Goal: Task Accomplishment & Management: Use online tool/utility

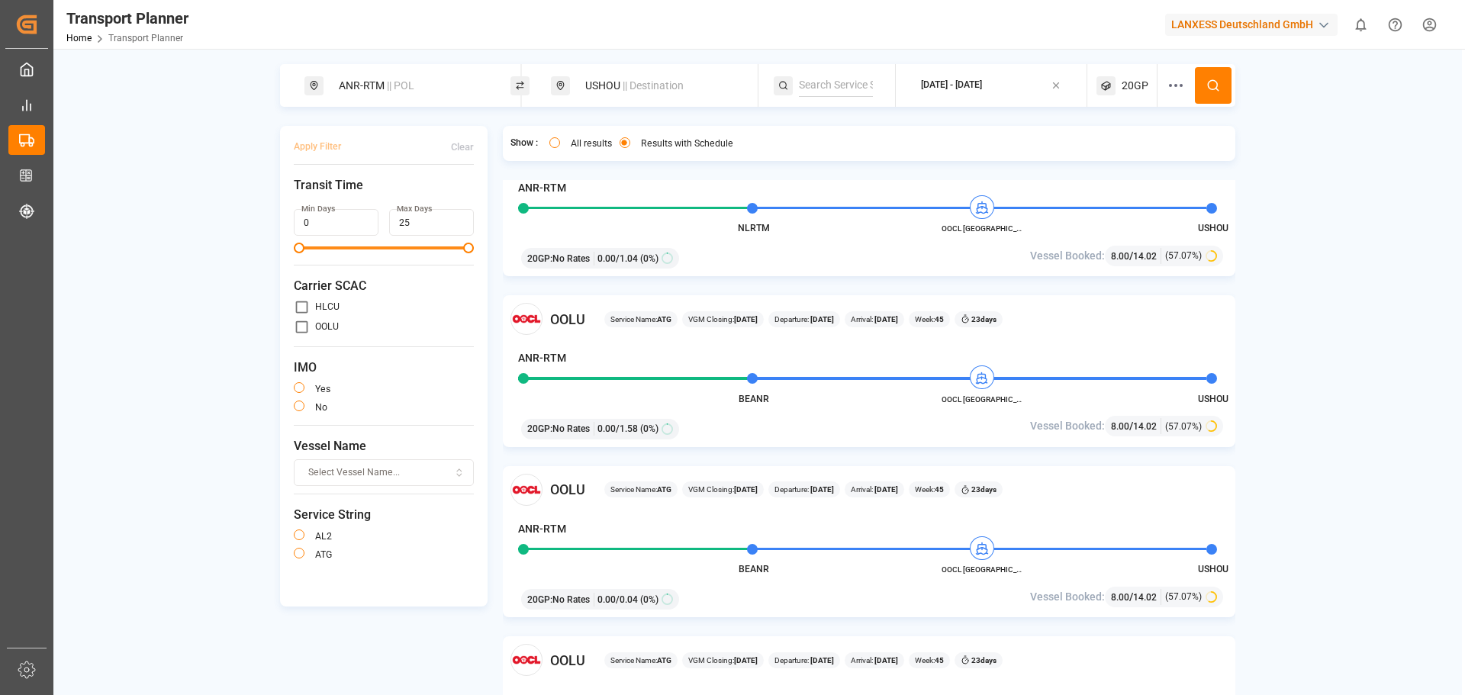
scroll to position [1221, 0]
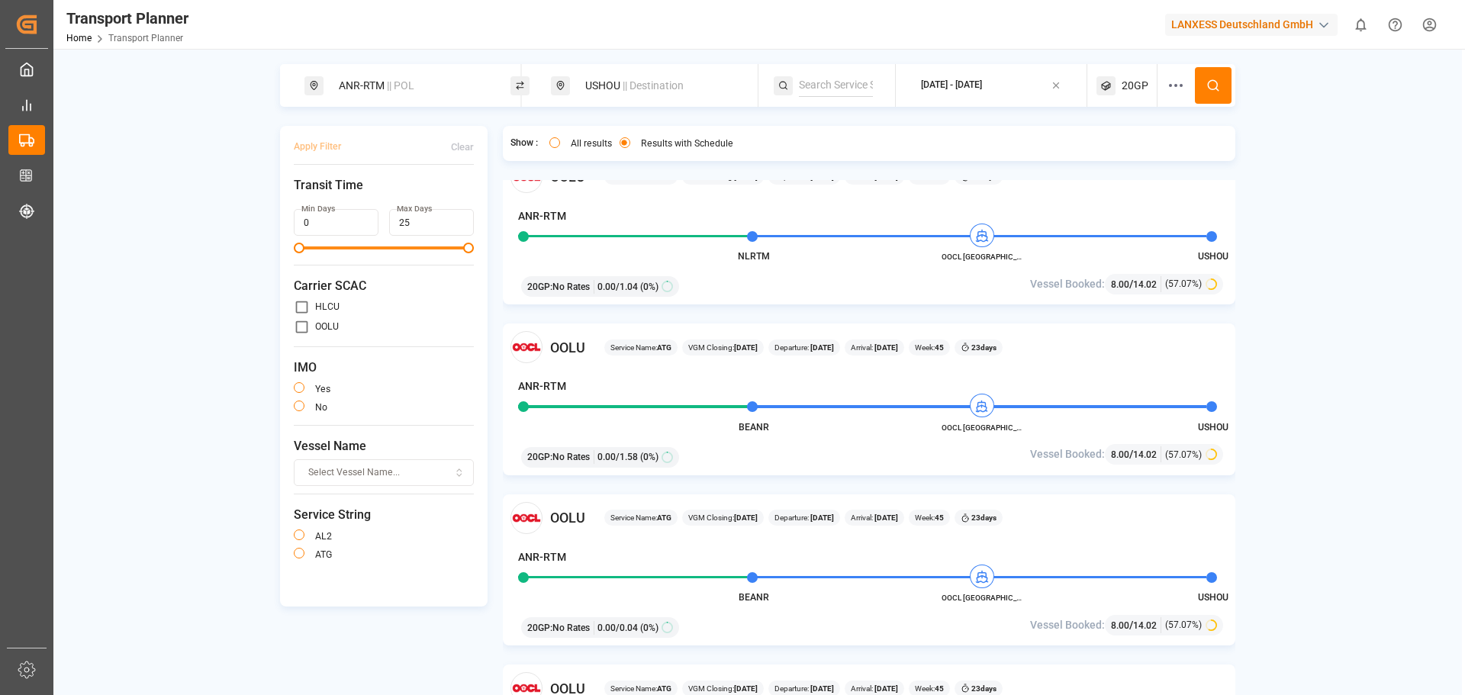
click at [354, 92] on div "ANR-RTM || POL" at bounding box center [412, 86] width 165 height 28
click at [472, 157] on input "ANR-RTM" at bounding box center [398, 168] width 153 height 23
click at [478, 164] on icon at bounding box center [480, 169] width 11 height 11
click at [343, 197] on input at bounding box center [398, 207] width 153 height 23
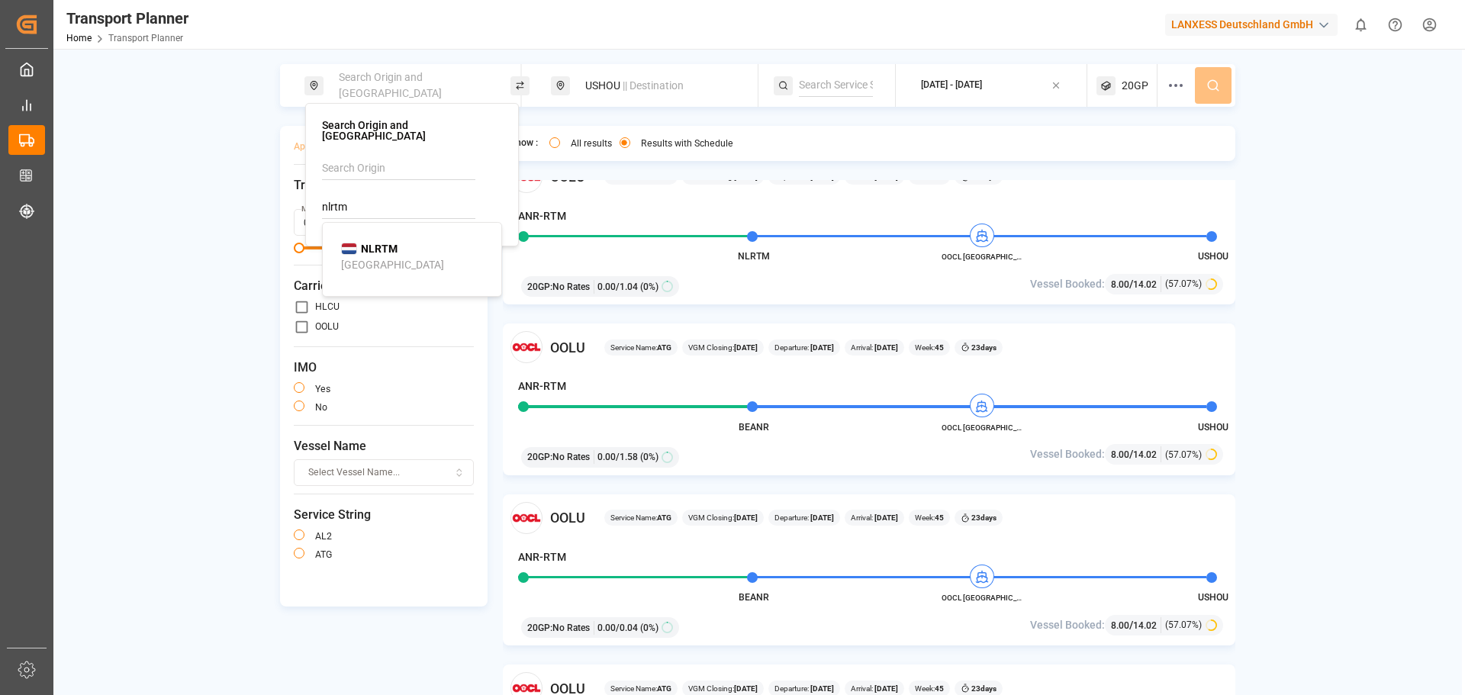
click at [400, 241] on div "NLRTM [GEOGRAPHIC_DATA]" at bounding box center [415, 257] width 148 height 32
type input "NLRTM"
click at [587, 74] on div "USHOU || Destination" at bounding box center [658, 86] width 165 height 28
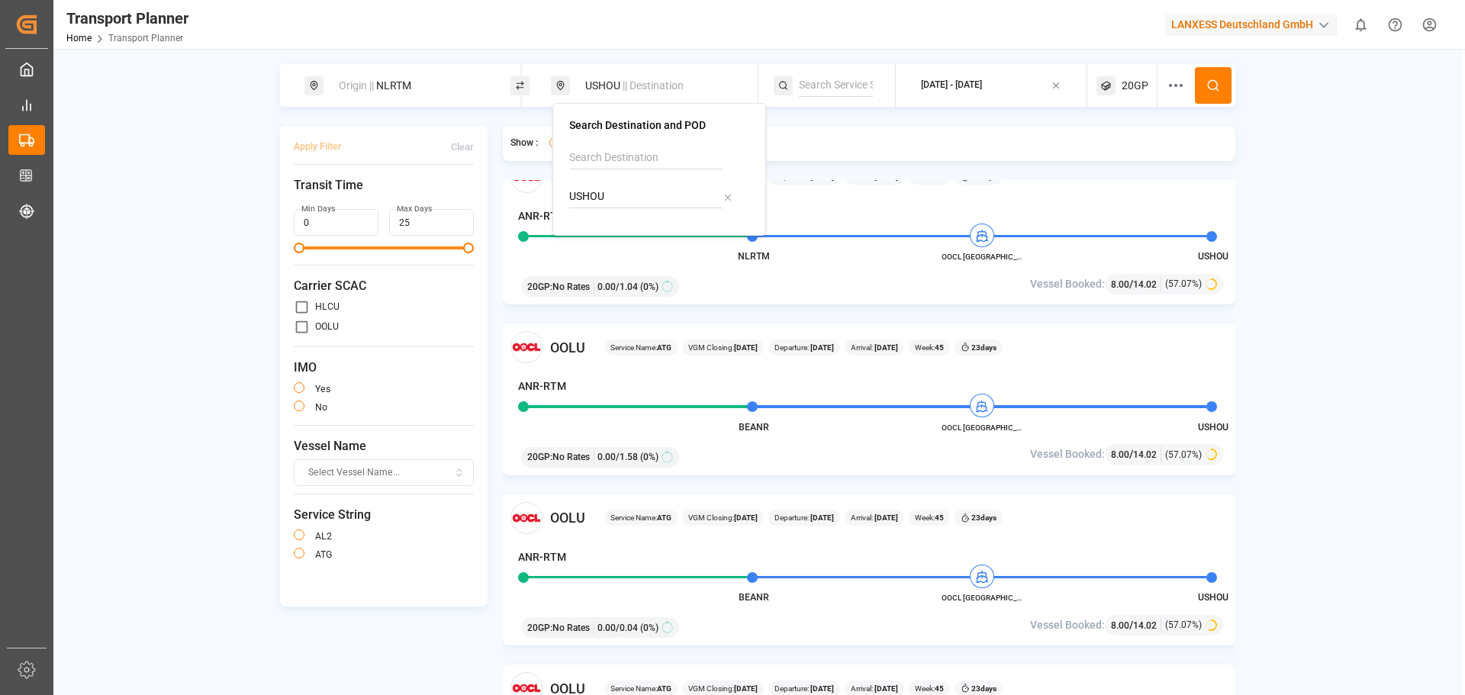
drag, startPoint x: 624, startPoint y: 198, endPoint x: 554, endPoint y: 194, distance: 70.4
click at [554, 194] on div "Search Destination and POD [GEOGRAPHIC_DATA]" at bounding box center [659, 169] width 214 height 133
click at [982, 84] on div "[DATE] - [DATE]" at bounding box center [951, 86] width 61 height 14
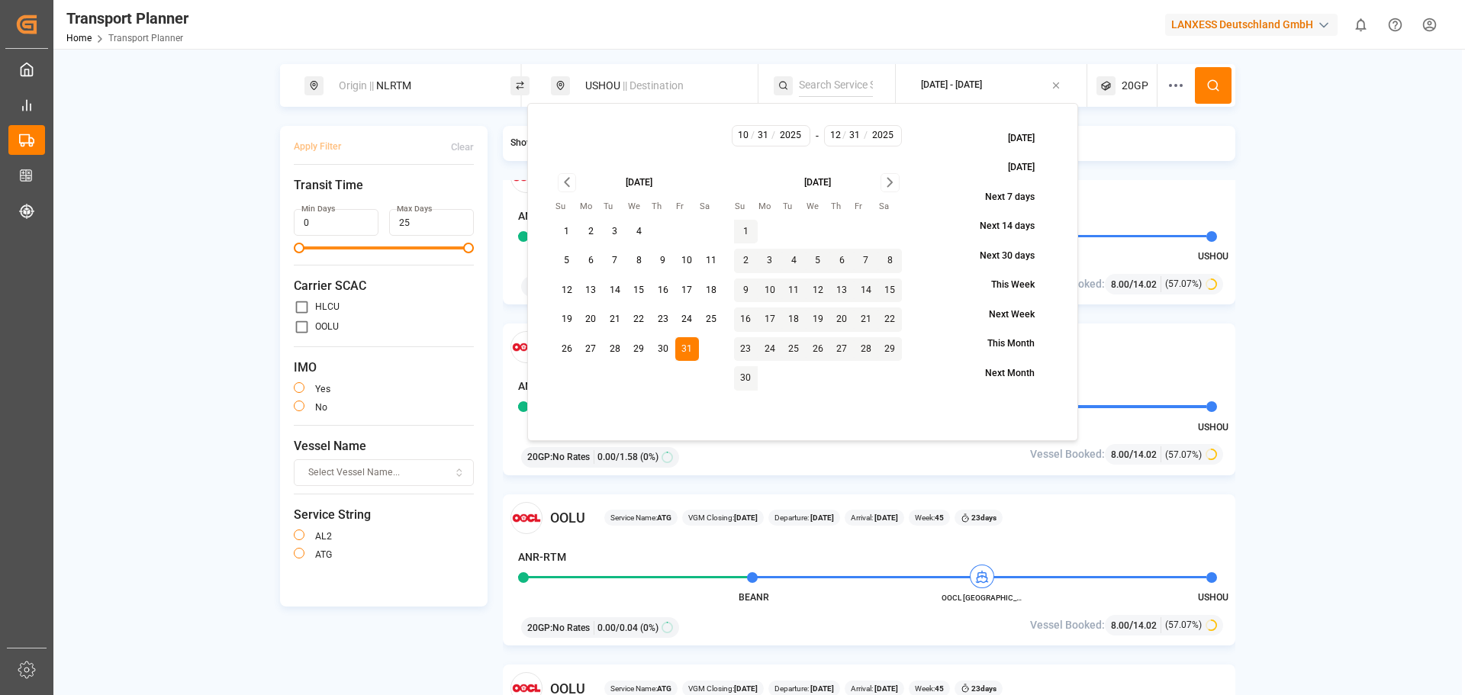
click at [693, 317] on button "24" at bounding box center [687, 320] width 24 height 24
type input "24"
drag, startPoint x: 691, startPoint y: 319, endPoint x: 755, endPoint y: 305, distance: 65.6
click at [691, 318] on button "24" at bounding box center [687, 320] width 24 height 24
click at [1222, 86] on button at bounding box center [1213, 85] width 37 height 37
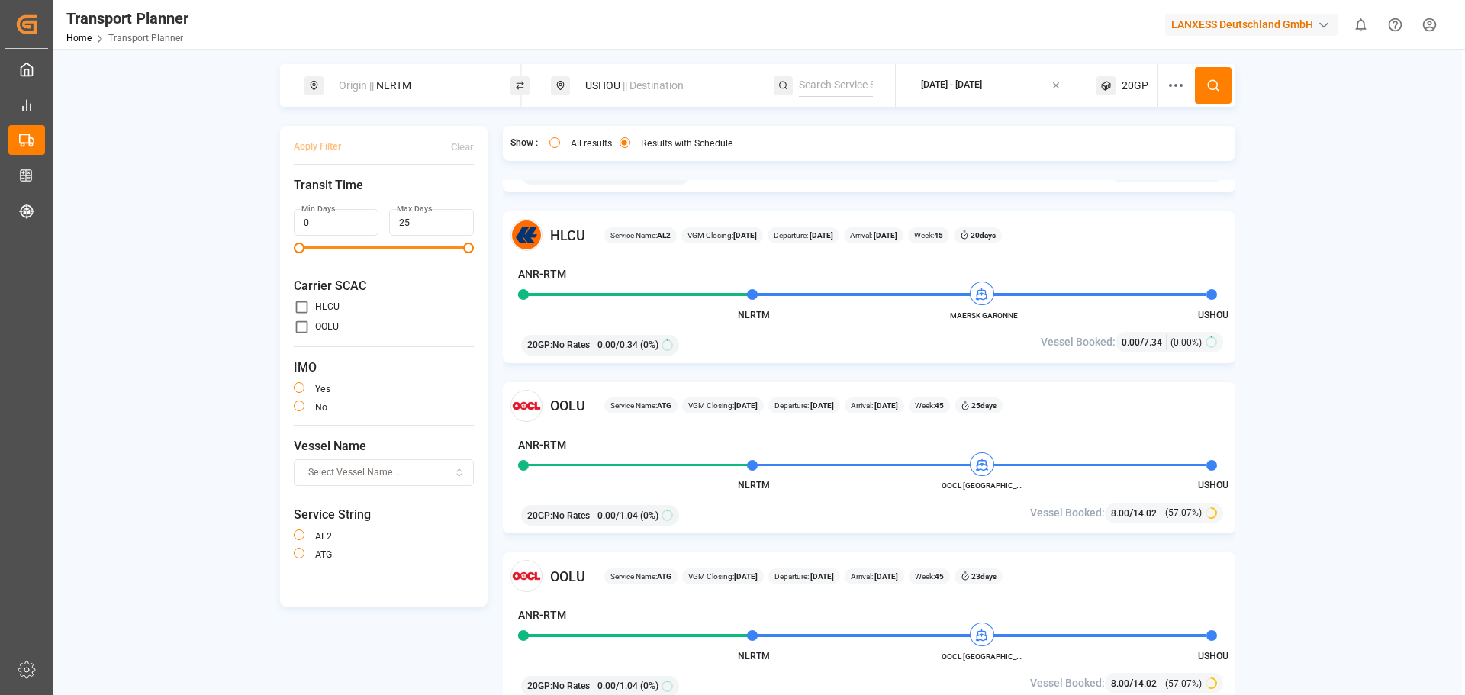
scroll to position [916, 0]
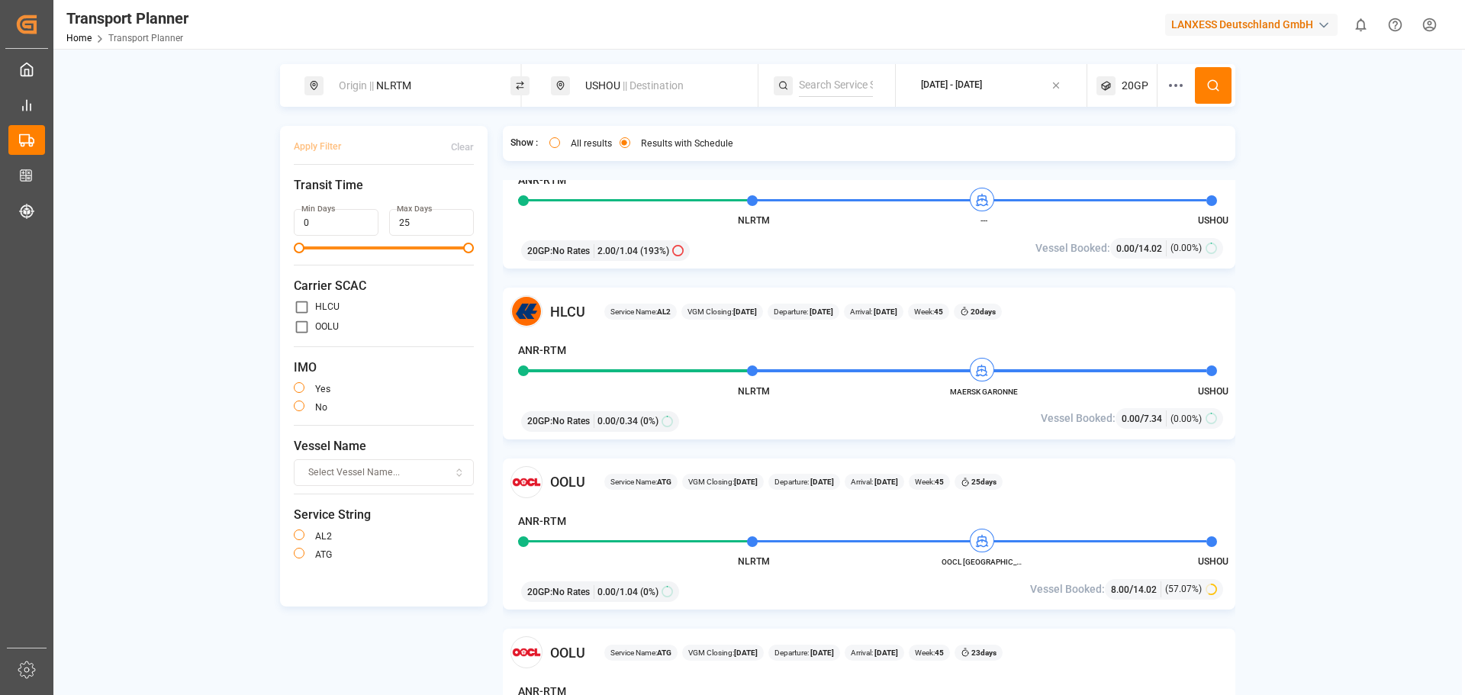
click at [867, 402] on div "HLCU Service Name: AL2 VGM Closing: [DATE] Departure: [DATE] Arrival: [DATE] We…" at bounding box center [869, 364] width 733 height 152
click at [1119, 337] on div "HLCU Service Name: AL2 VGM Closing: [DATE] Departure: [DATE] Arrival: [DATE] We…" at bounding box center [869, 364] width 733 height 152
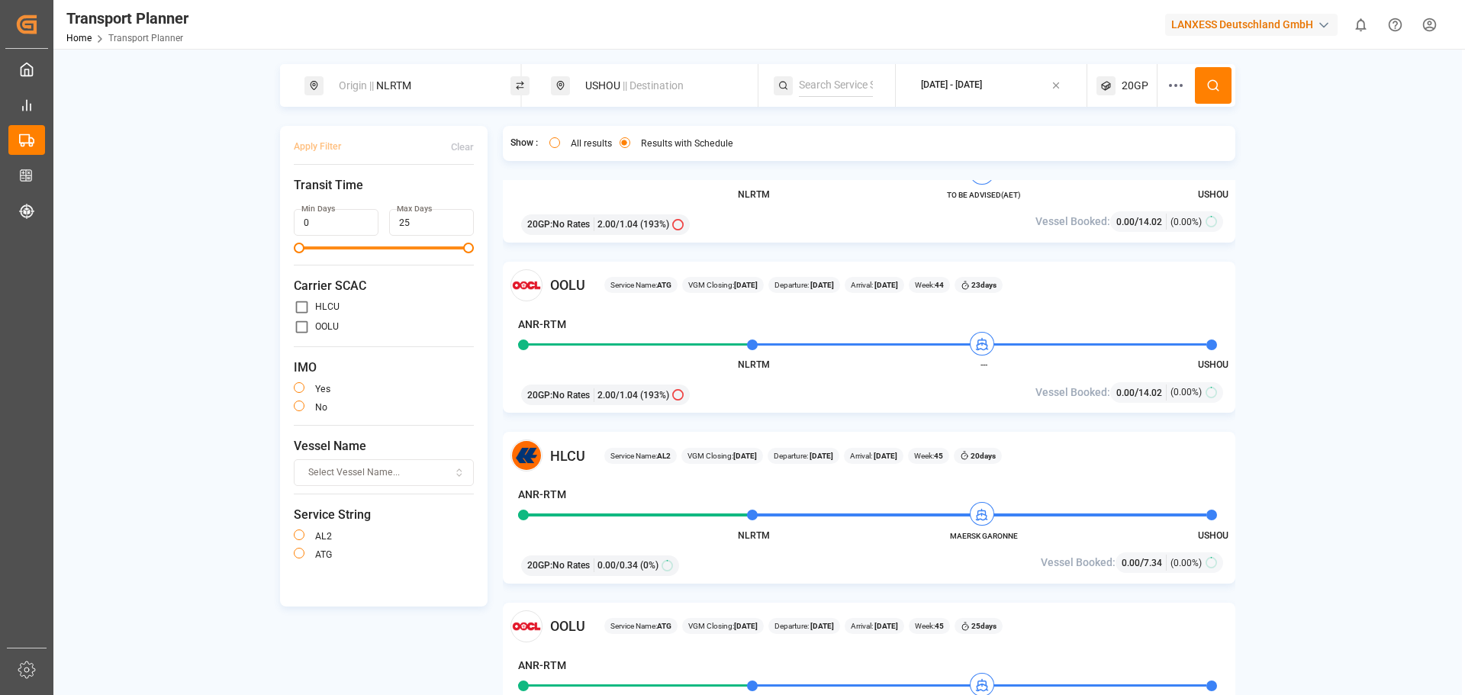
scroll to position [610, 0]
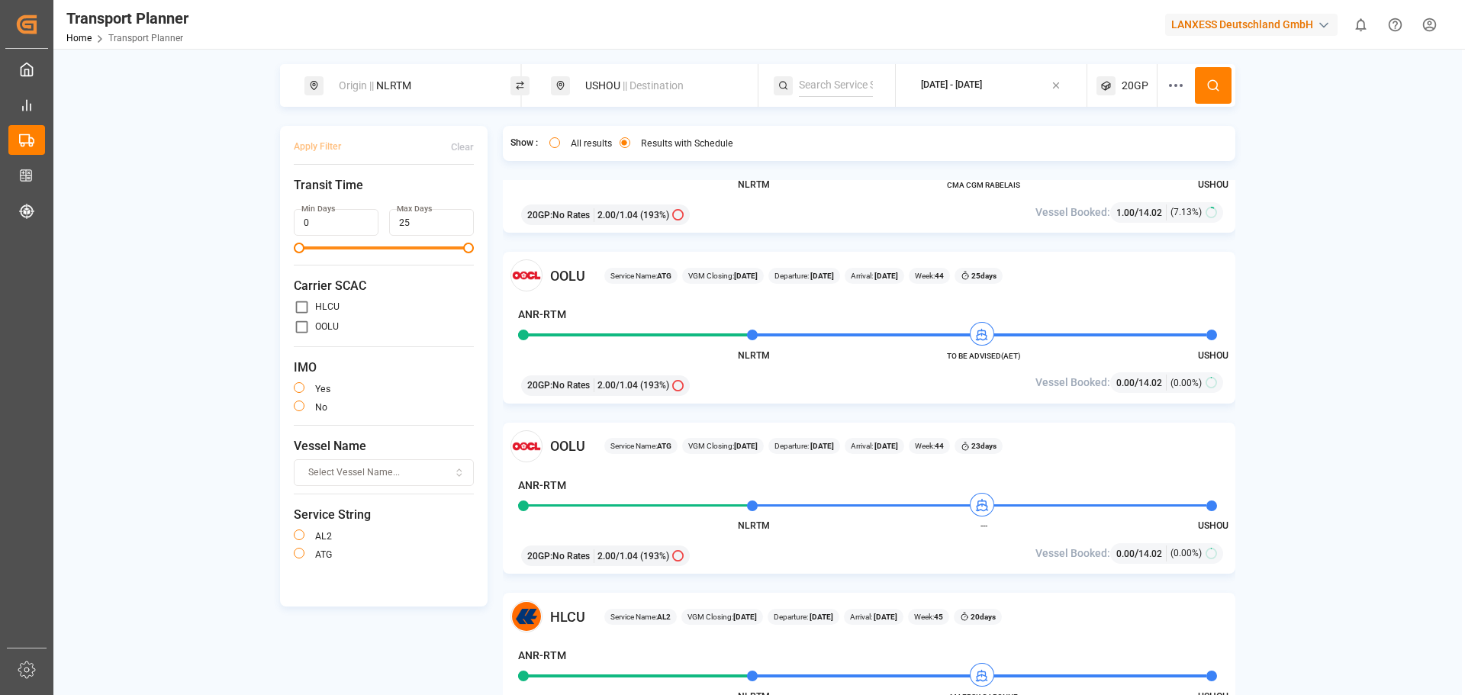
click at [650, 66] on div "USHOU || Destination" at bounding box center [654, 85] width 206 height 43
click at [637, 79] on span "|| Destination" at bounding box center [653, 85] width 61 height 12
drag, startPoint x: 617, startPoint y: 198, endPoint x: 548, endPoint y: 177, distance: 71.9
click at [540, 193] on body "Created by potrace 1.15, written by [PERSON_NAME] [DATE]-[DATE] Created by potr…" at bounding box center [732, 347] width 1465 height 695
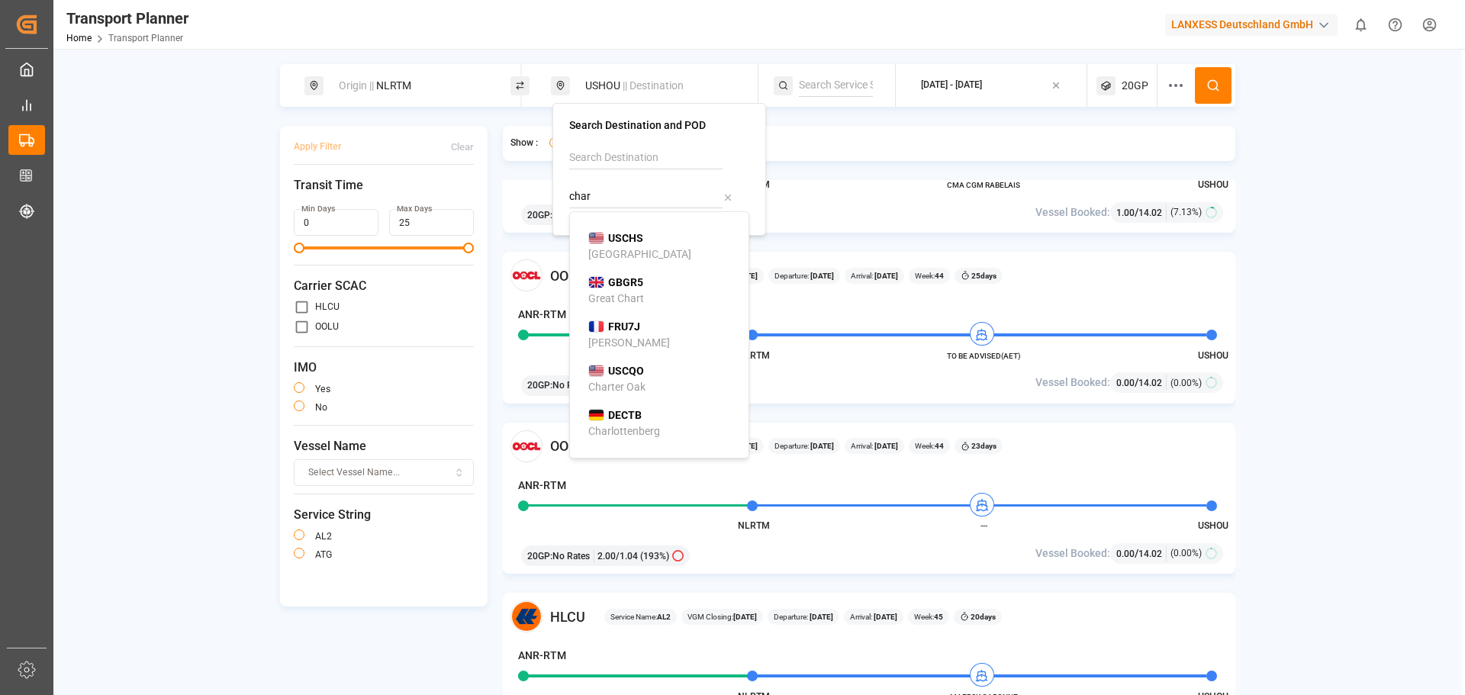
click at [656, 244] on div "USCHS [GEOGRAPHIC_DATA]" at bounding box center [662, 246] width 148 height 32
type input "USCHS"
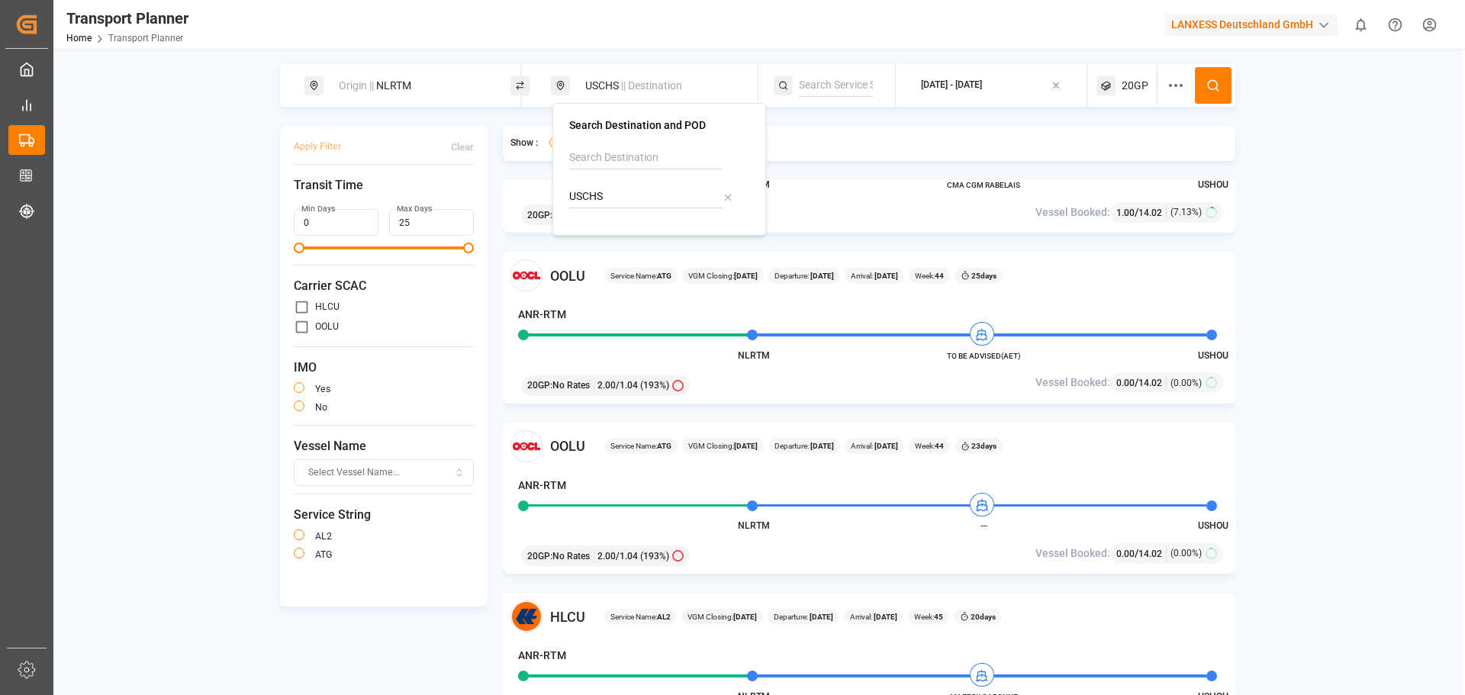
click at [1404, 179] on div "Origin || NLRTM USCHS || Destination [DATE] - [DATE] 20GP Apply Filter Clear Tr…" at bounding box center [757, 400] width 1409 height 672
click at [963, 85] on div "[DATE] - [DATE]" at bounding box center [951, 86] width 61 height 14
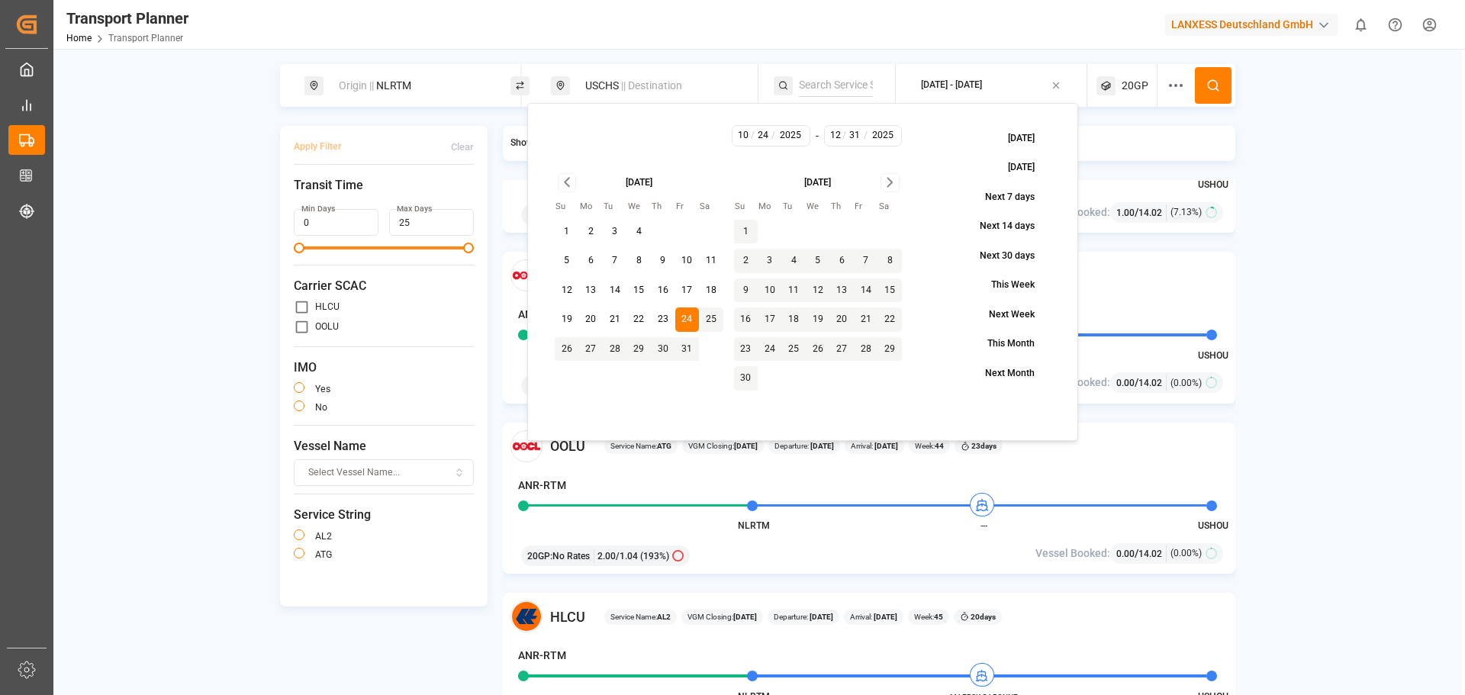
click at [652, 350] on button "30" at bounding box center [663, 349] width 24 height 24
type input "10"
type input "30"
click at [660, 350] on button "30" at bounding box center [663, 349] width 24 height 24
type input "30"
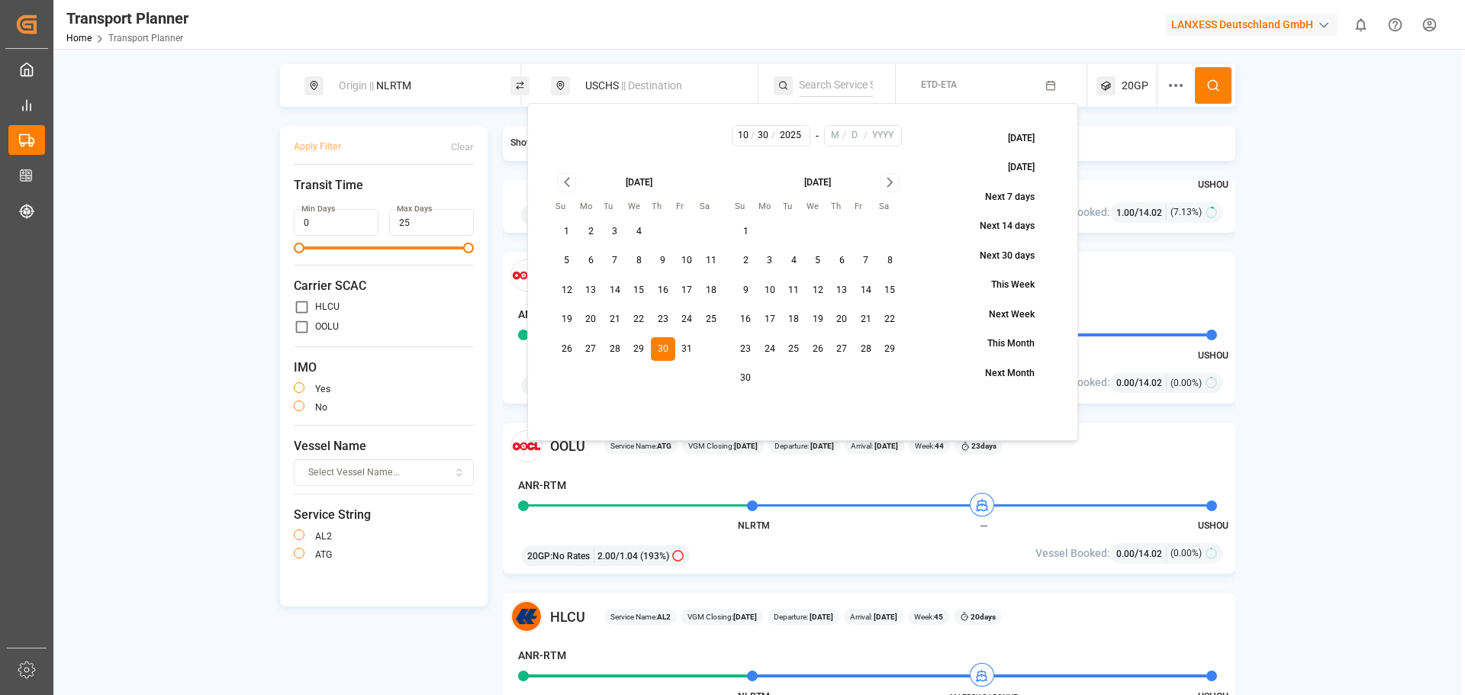
click at [894, 181] on icon "Go to next month" at bounding box center [890, 182] width 18 height 18
click at [813, 350] on button "31" at bounding box center [818, 349] width 24 height 24
type input "12"
type input "31"
type input "2025"
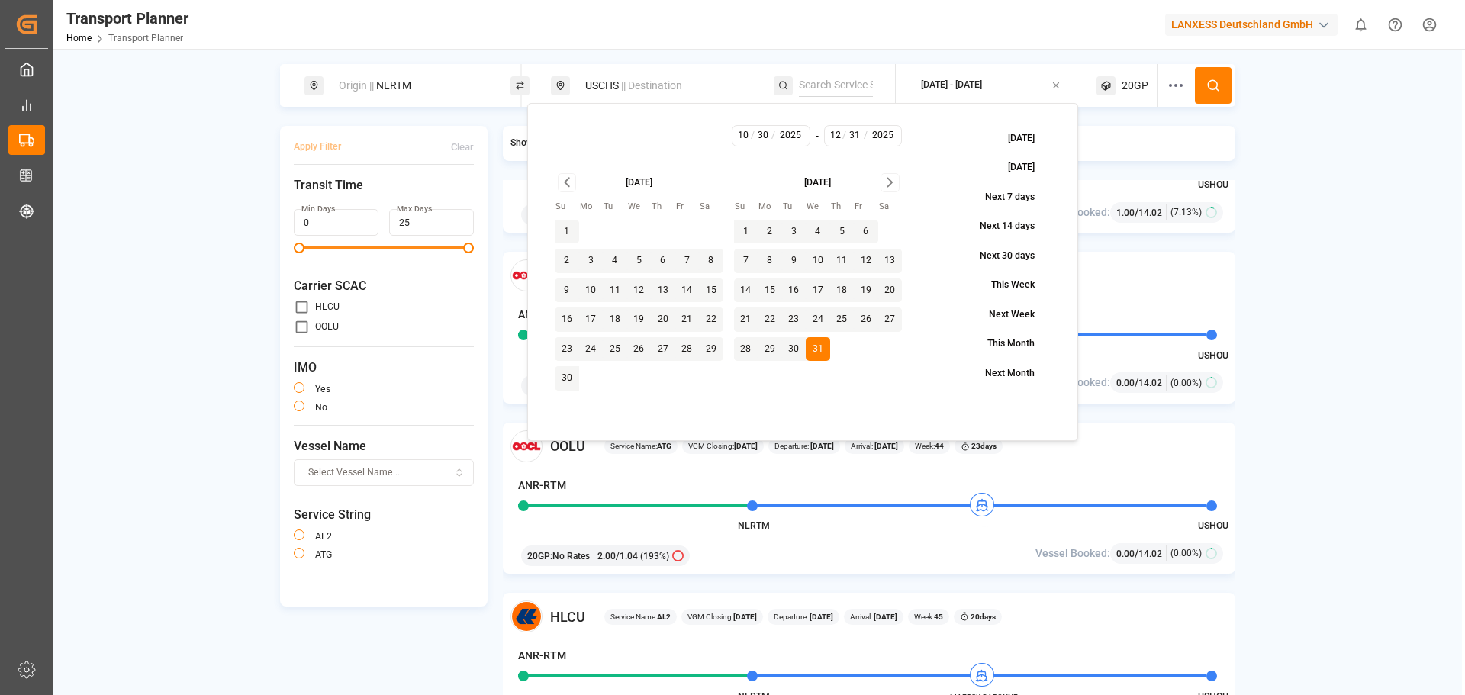
click at [1232, 76] on div "Origin || NLRTM USCHS || Destination [DATE] - [DATE] 20GP" at bounding box center [757, 85] width 955 height 43
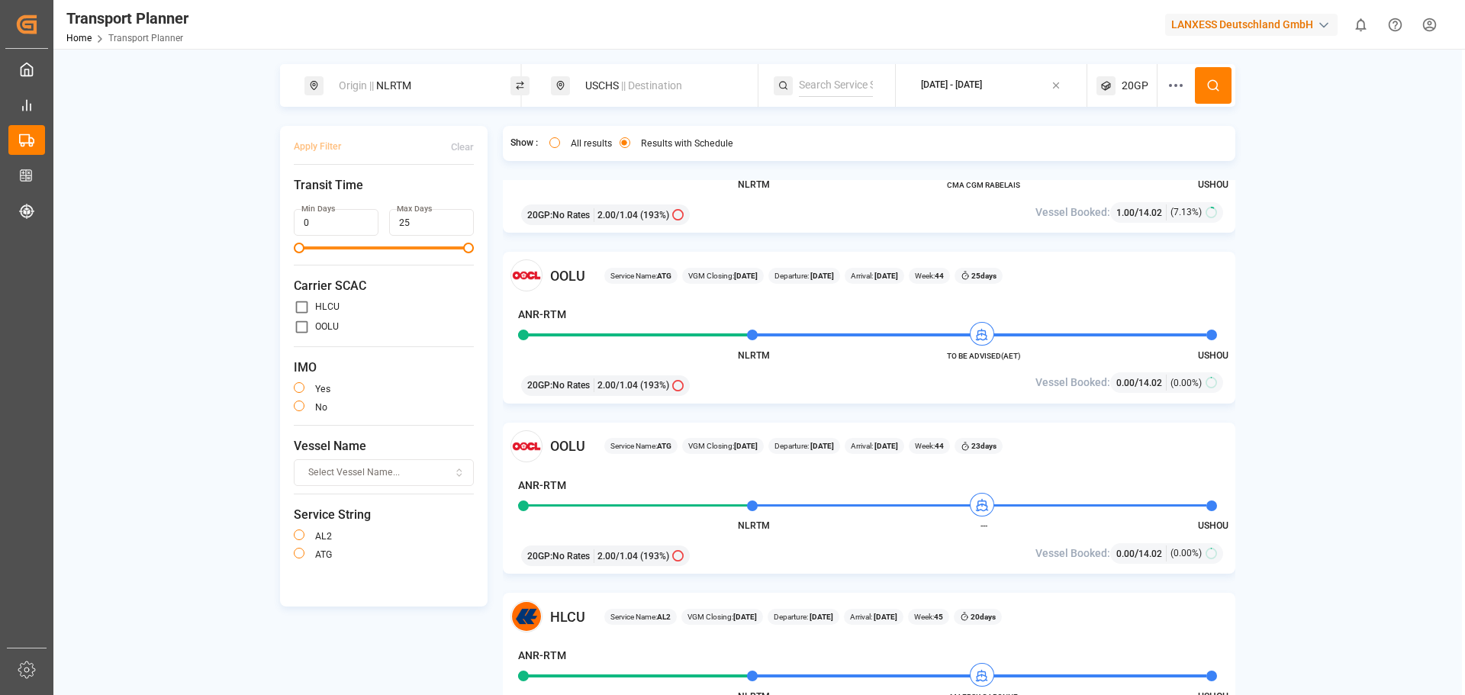
click at [1219, 82] on icon at bounding box center [1213, 86] width 14 height 14
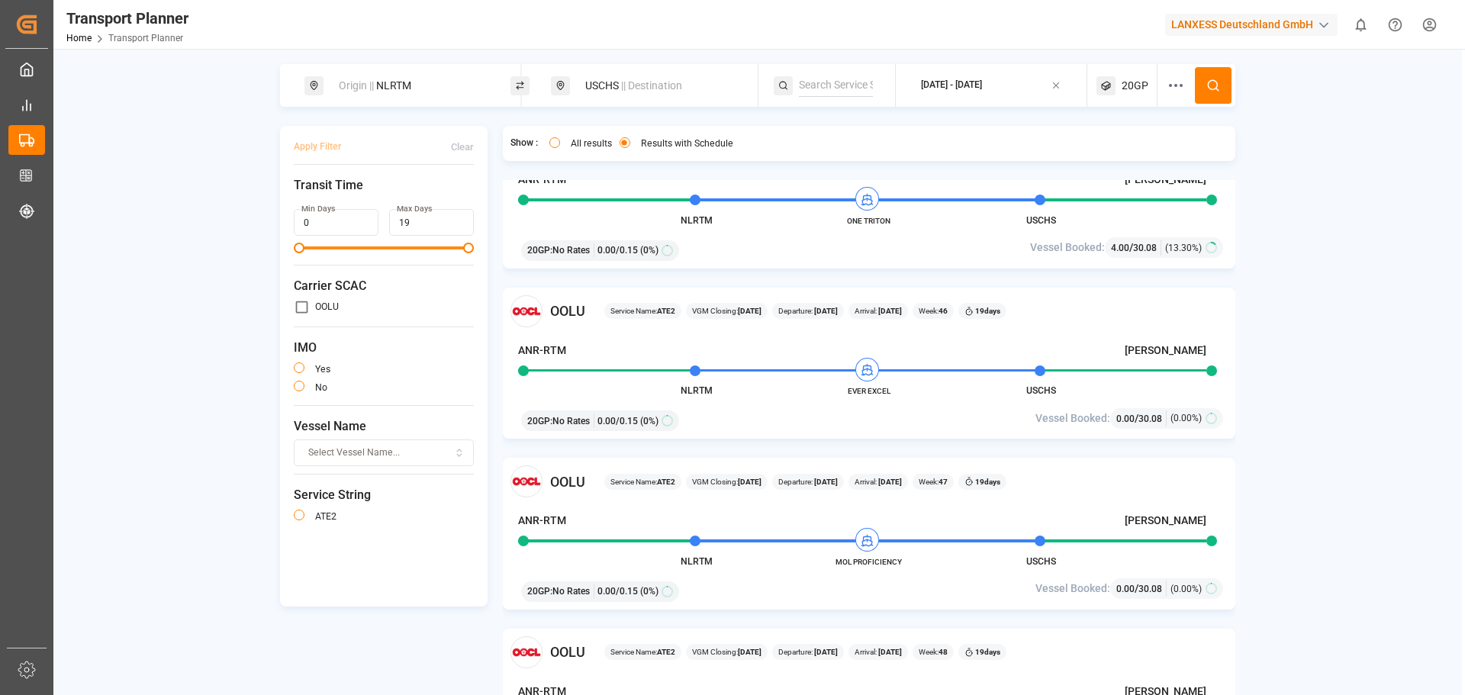
scroll to position [153, 0]
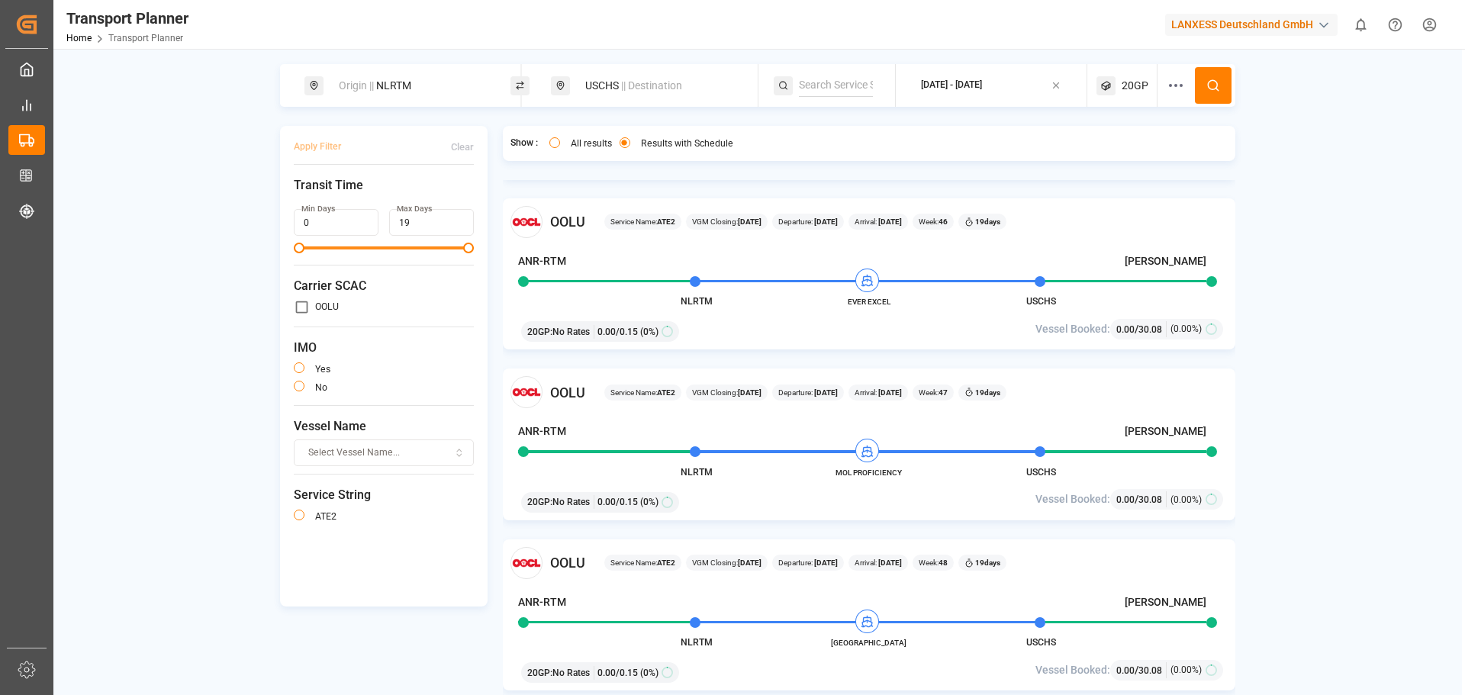
click at [1416, 390] on div "Origin || NLRTM USCHS || Destination [DATE] - [DATE] 20GP Apply Filter Clear Tr…" at bounding box center [757, 400] width 1409 height 672
click at [1322, 223] on div "Origin || NLRTM USCHS || Destination [DATE] - [DATE] 20GP Apply Filter Clear Tr…" at bounding box center [757, 400] width 1409 height 672
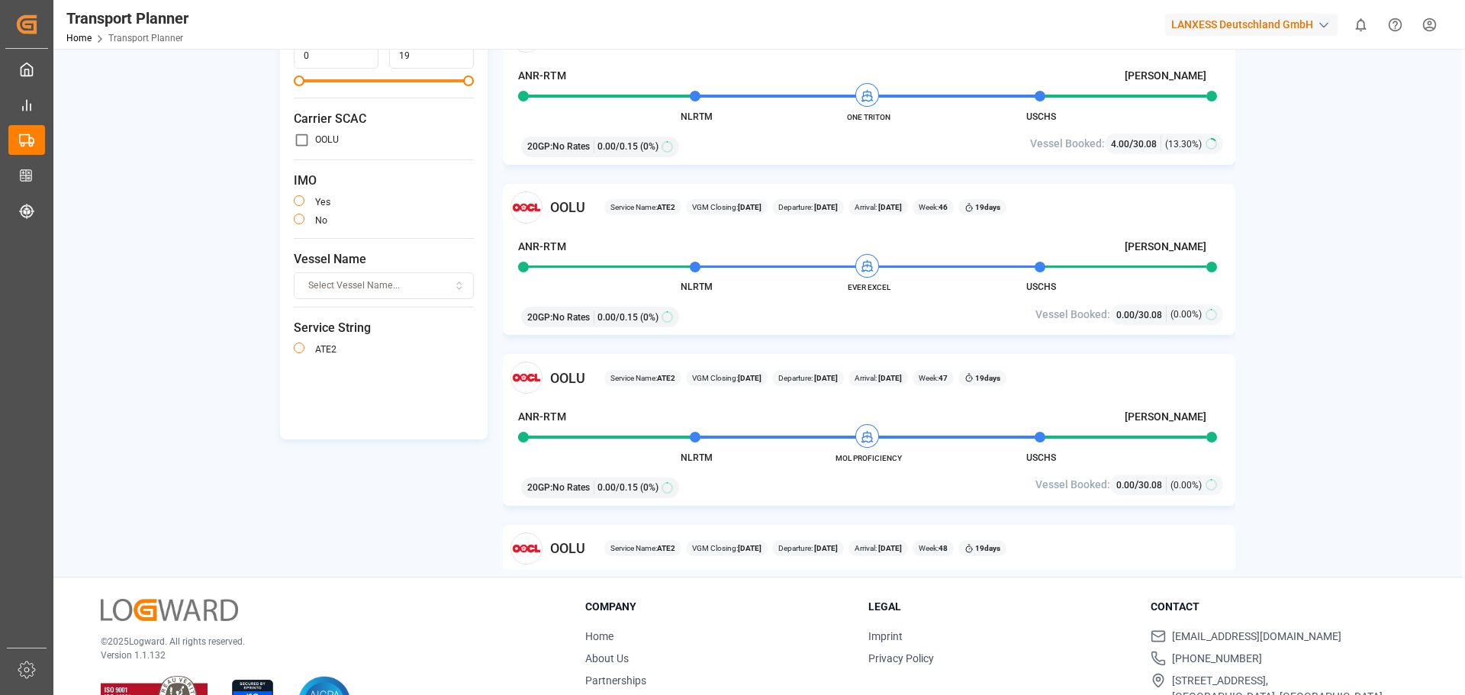
scroll to position [0, 0]
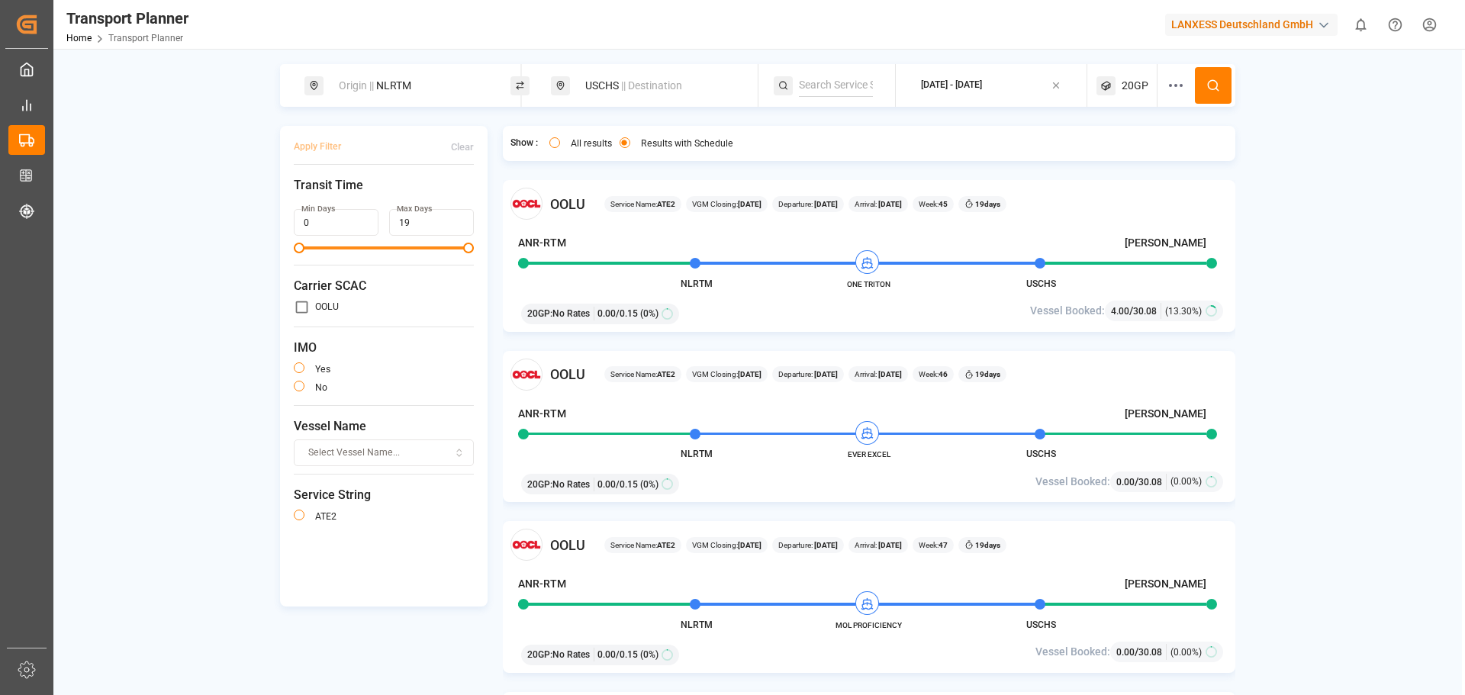
click at [1137, 92] on span "20GP" at bounding box center [1135, 86] width 27 height 16
click at [1156, 158] on icon "button" at bounding box center [1154, 158] width 11 height 11
click at [1155, 162] on span "Select Container Type..." at bounding box center [1113, 159] width 99 height 14
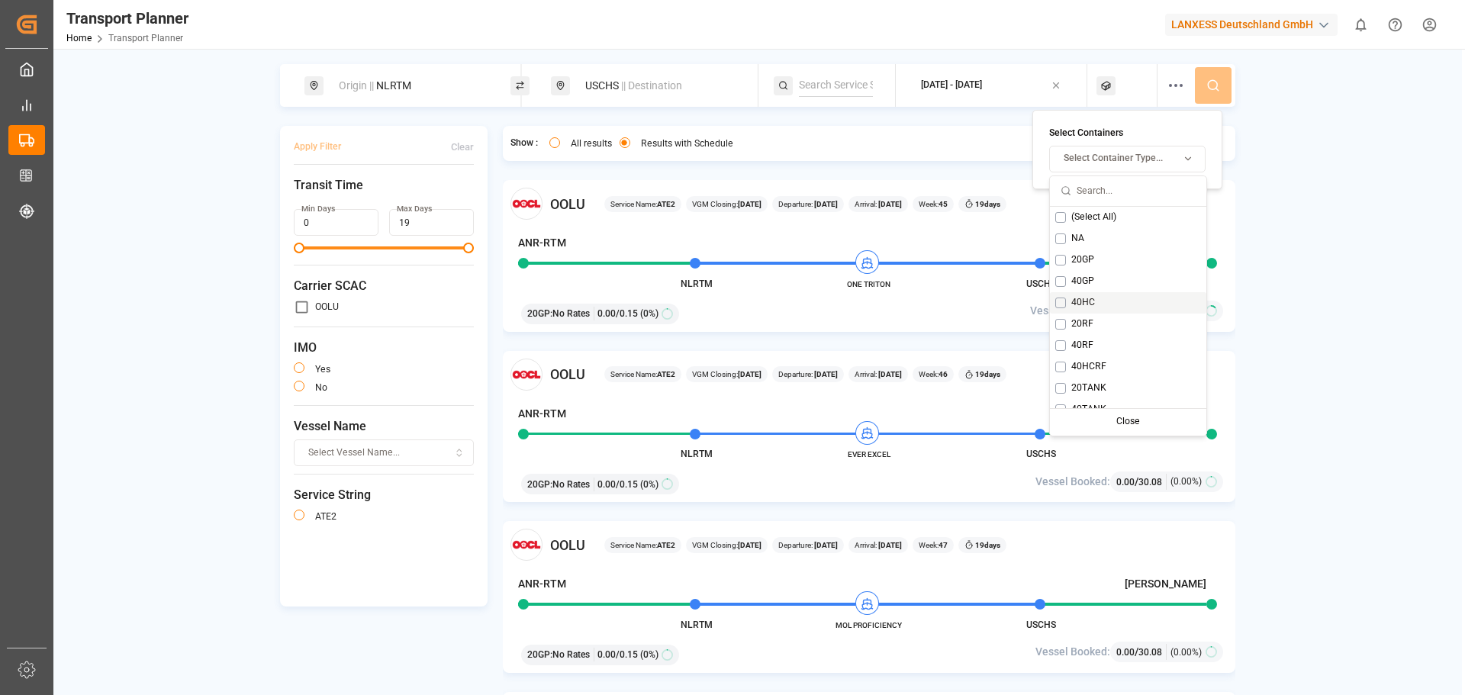
drag, startPoint x: 1060, startPoint y: 299, endPoint x: 1075, endPoint y: 283, distance: 22.1
click at [1062, 299] on button "Suggestions" at bounding box center [1060, 303] width 11 height 11
click at [1203, 88] on button at bounding box center [1213, 85] width 37 height 37
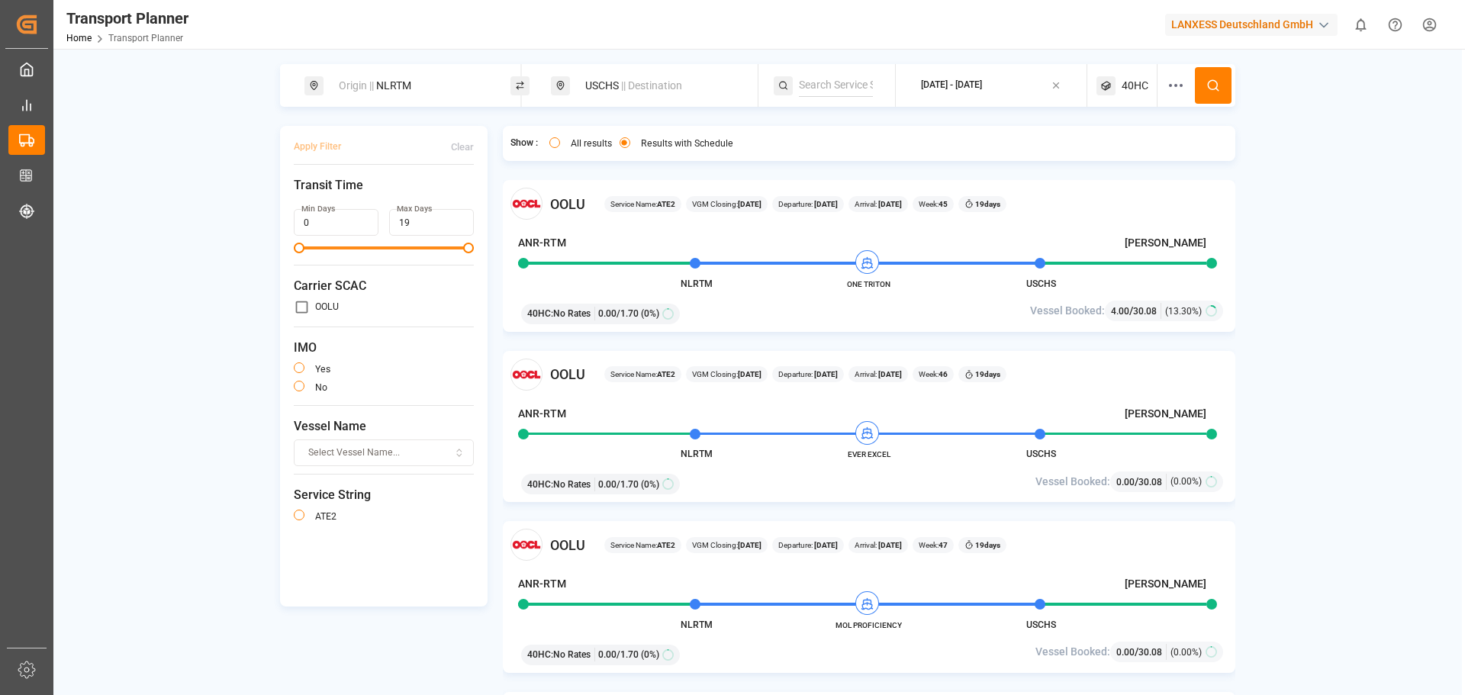
click at [1118, 85] on div "40HC" at bounding box center [1127, 85] width 61 height 43
click at [1132, 159] on icon "button" at bounding box center [1133, 158] width 11 height 11
click at [1156, 159] on span "Select Container Type..." at bounding box center [1113, 159] width 99 height 14
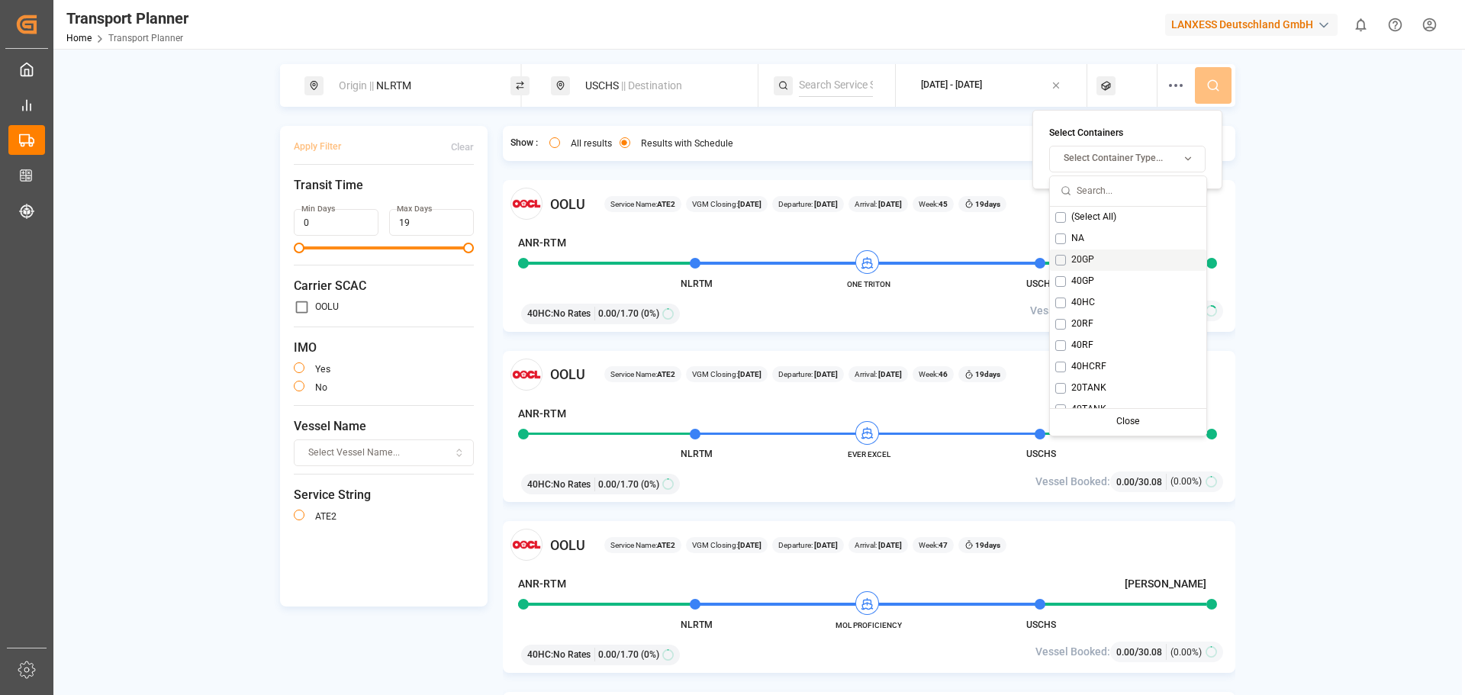
click at [1063, 258] on button "Suggestions" at bounding box center [1060, 260] width 11 height 11
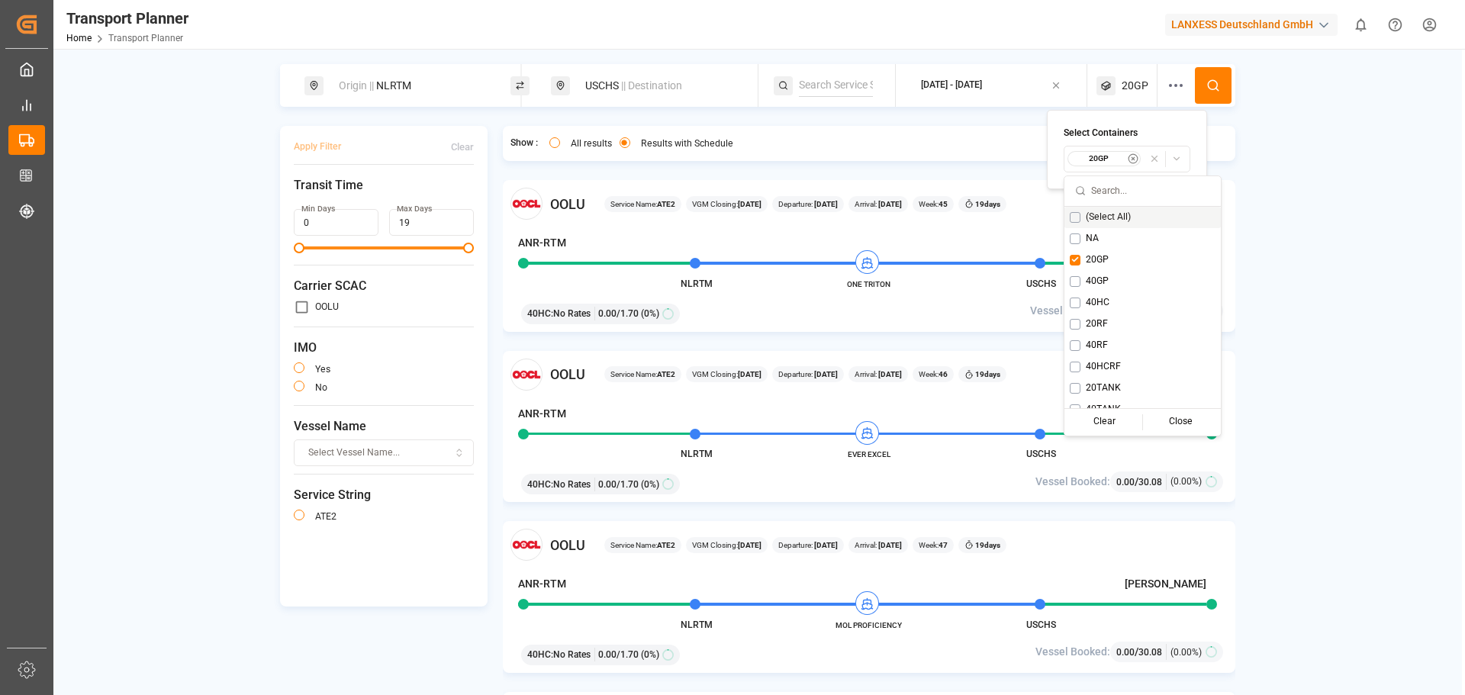
click at [1206, 69] on button at bounding box center [1213, 85] width 37 height 37
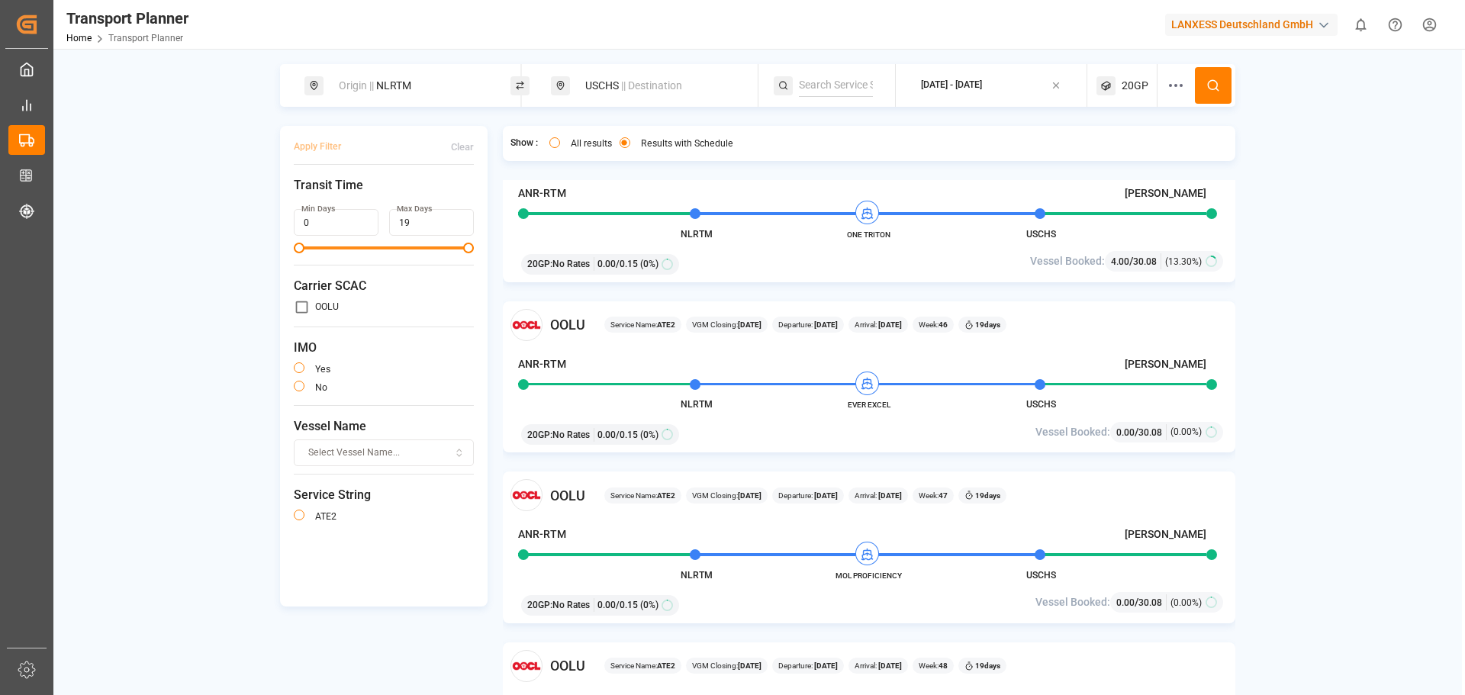
scroll to position [76, 0]
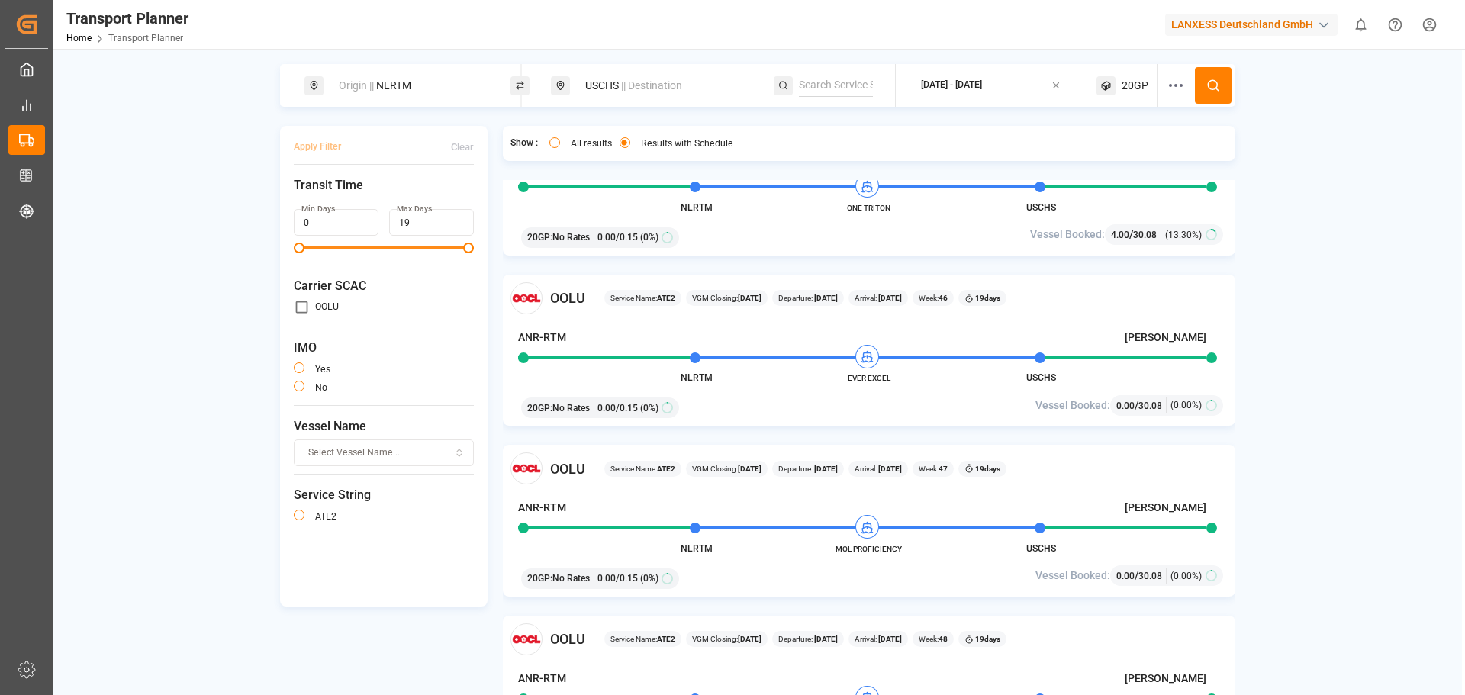
click at [1026, 311] on div "OOLU Service Name: ATE2 VGM Closing: [DATE] Departure: [DATE] Arrival: [DATE] W…" at bounding box center [870, 298] width 718 height 32
click at [411, 79] on div "Origin || NLRTM" at bounding box center [412, 86] width 165 height 28
drag, startPoint x: 368, startPoint y: 192, endPoint x: 317, endPoint y: 192, distance: 51.1
click at [317, 192] on div "Search Origin and POL NLRTM" at bounding box center [412, 174] width 214 height 143
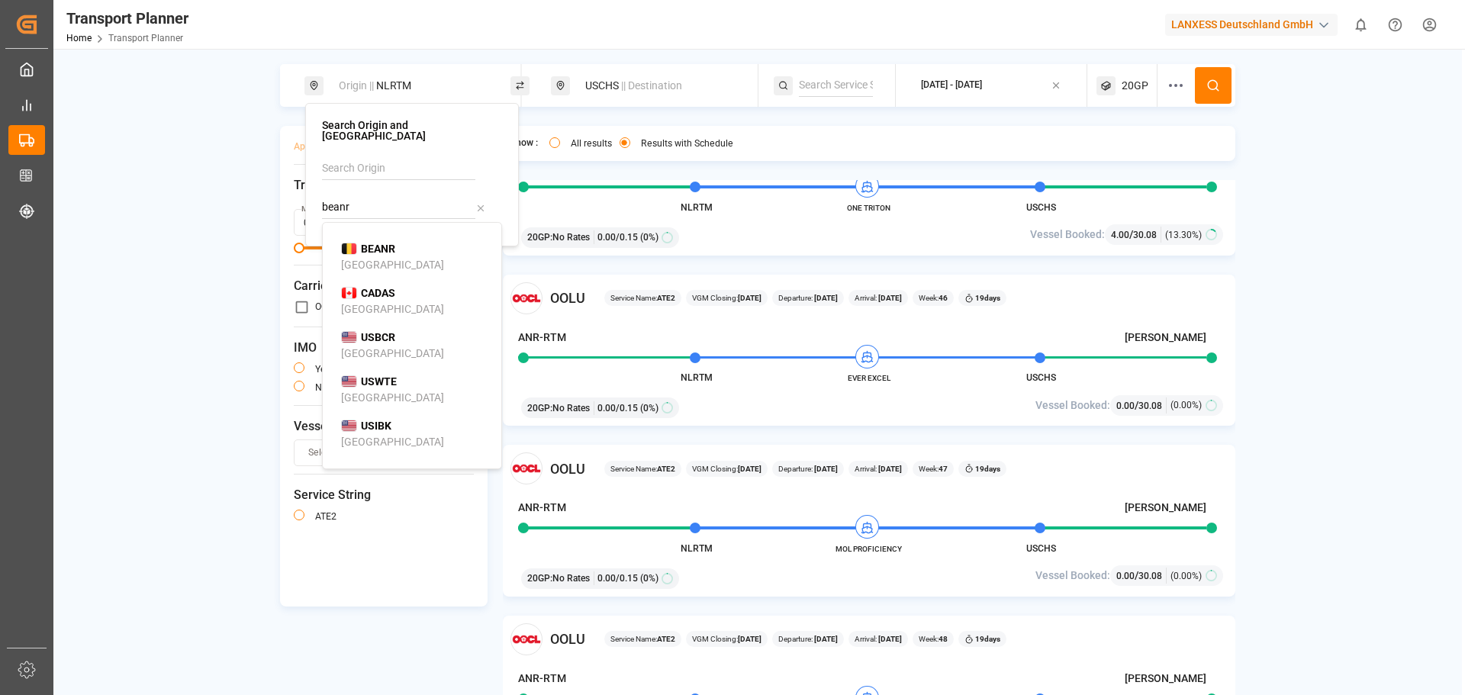
click at [407, 241] on div "BEANR [GEOGRAPHIC_DATA]" at bounding box center [415, 257] width 148 height 32
type input "BEANR"
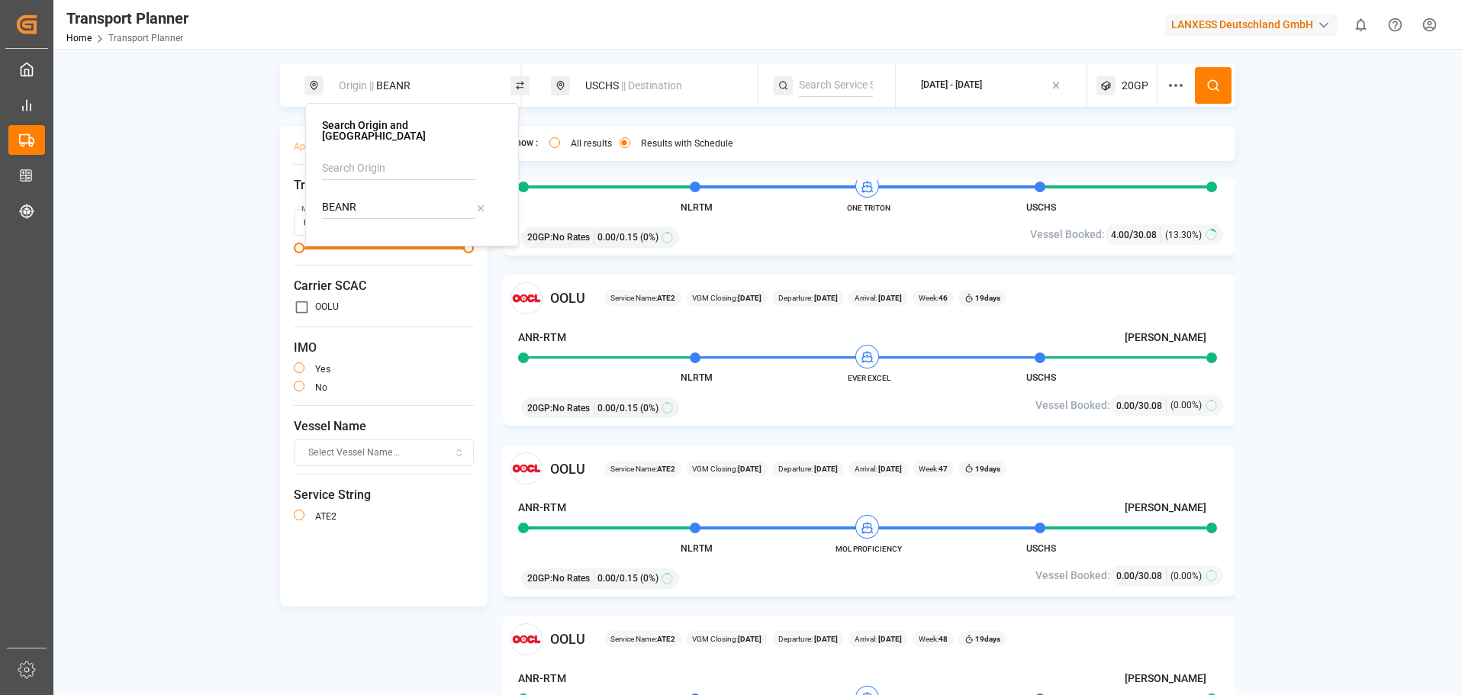
click at [1220, 91] on icon at bounding box center [1213, 86] width 14 height 14
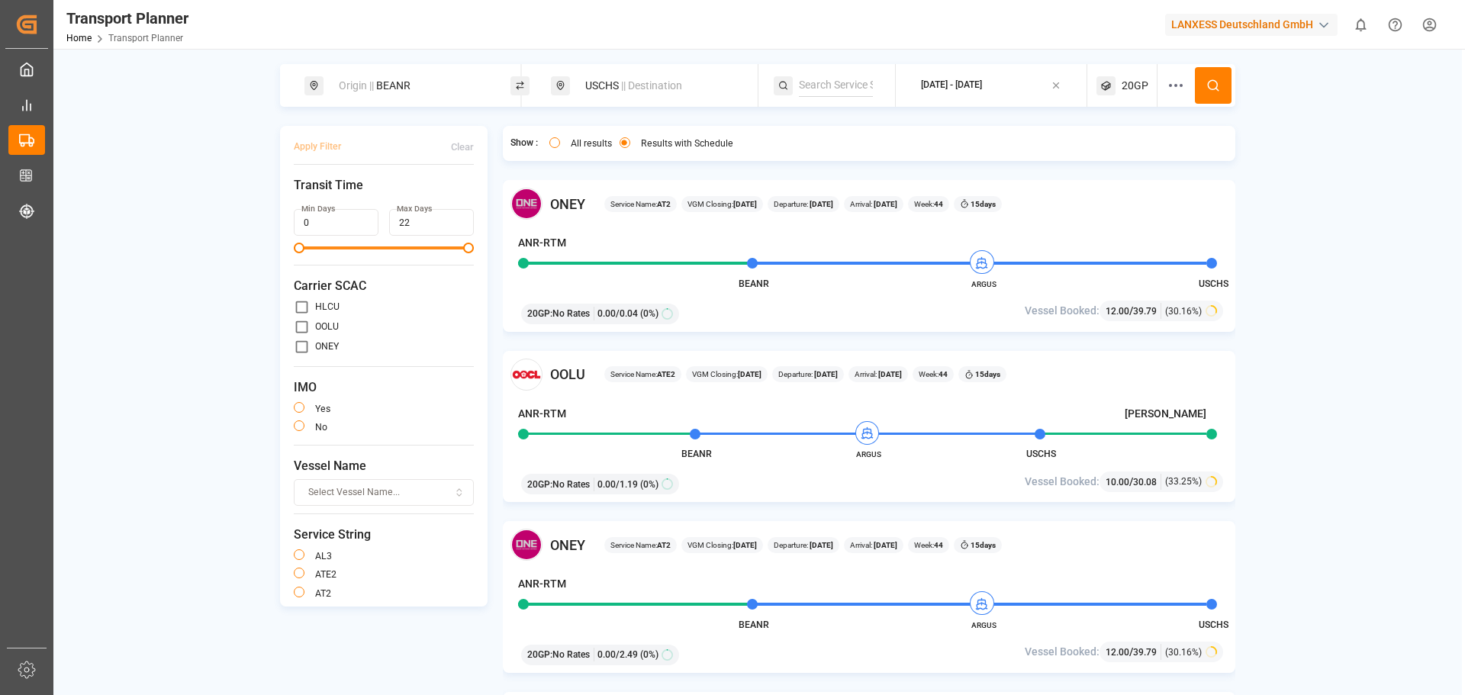
click at [300, 346] on input "primary checkbox" at bounding box center [302, 347] width 16 height 16
checkbox input "true"
click at [301, 136] on button "Apply Filter" at bounding box center [317, 147] width 47 height 27
